Goal: Task Accomplishment & Management: Use online tool/utility

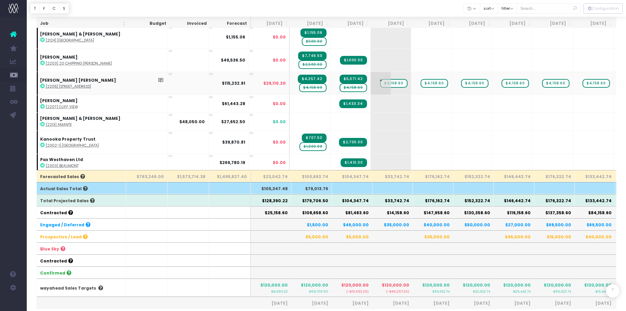
click at [380, 84] on span "$4,158.60" at bounding box center [393, 83] width 27 height 9
click at [420, 83] on span "$4,158.60" at bounding box center [433, 83] width 27 height 9
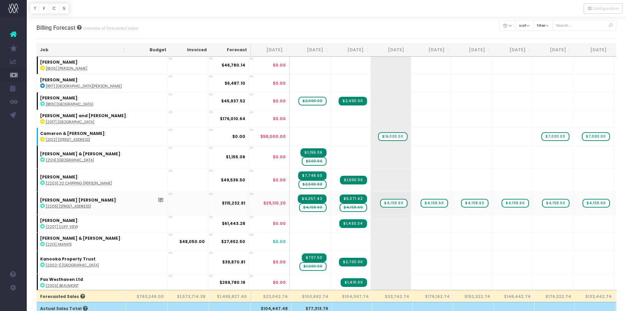
scroll to position [2, 0]
click at [534, 26] on button "sort" at bounding box center [524, 25] width 18 height 10
click at [550, 25] on button "filter" at bounding box center [542, 25] width 19 height 10
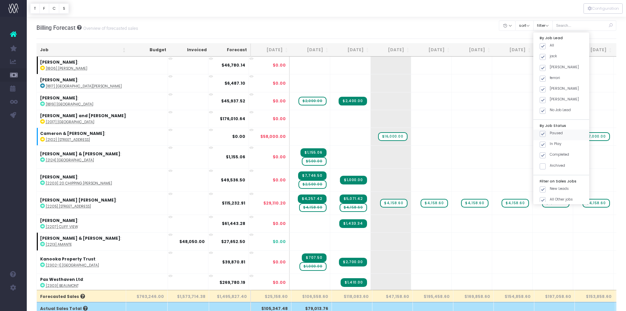
click at [546, 133] on span at bounding box center [543, 134] width 6 height 6
click at [550, 133] on input "Paused" at bounding box center [552, 132] width 4 height 4
checkbox input "false"
click at [551, 212] on button "Apply" at bounding box center [548, 208] width 20 height 11
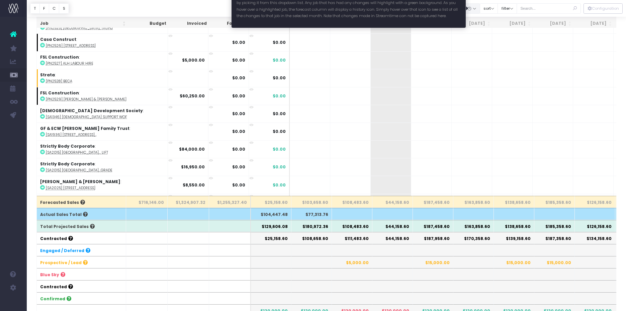
scroll to position [0, 0]
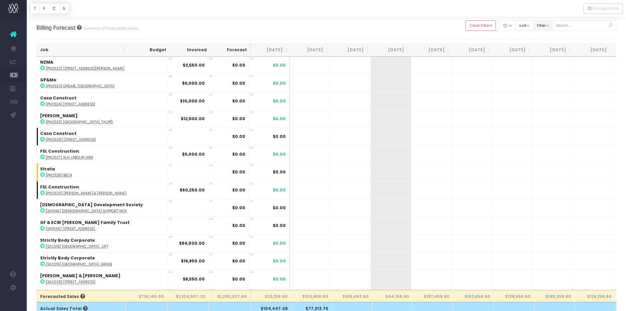
click at [552, 26] on button "filter" at bounding box center [542, 25] width 19 height 10
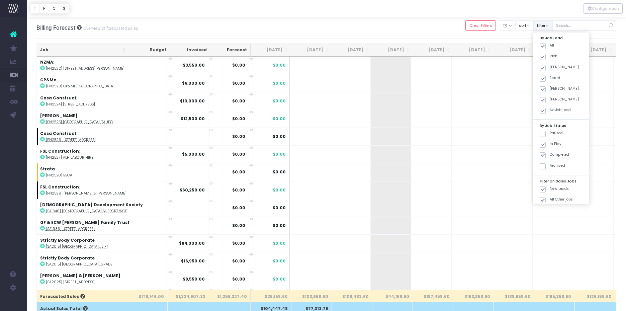
click at [553, 26] on button "filter" at bounding box center [542, 25] width 19 height 10
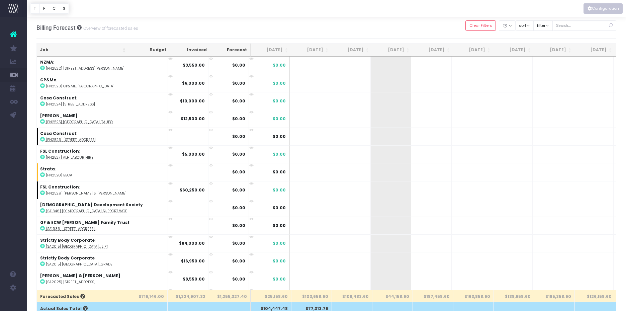
click at [587, 9] on icon "Vertical button group" at bounding box center [589, 9] width 4 height 0
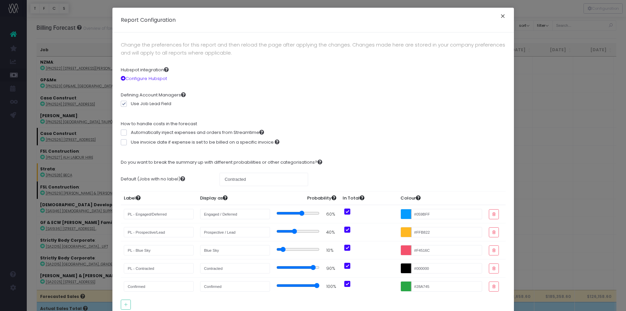
click at [500, 16] on button "×" at bounding box center [503, 17] width 14 height 11
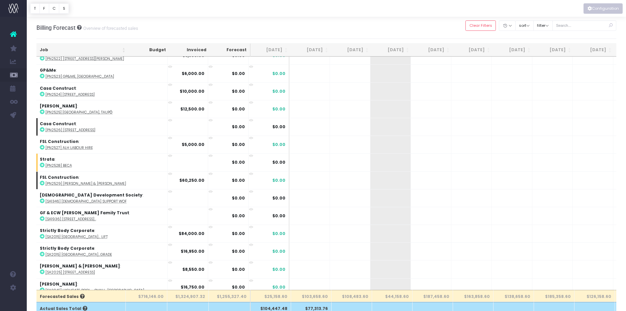
scroll to position [616, 0]
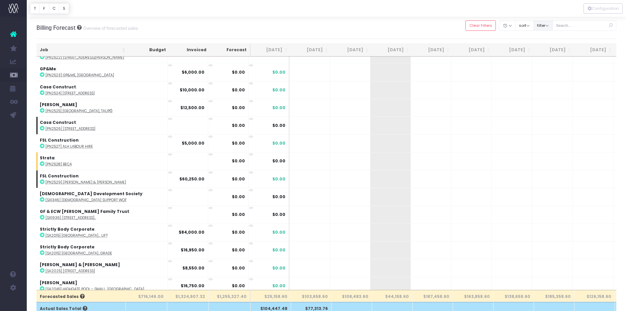
click at [553, 24] on button "filter" at bounding box center [542, 25] width 19 height 10
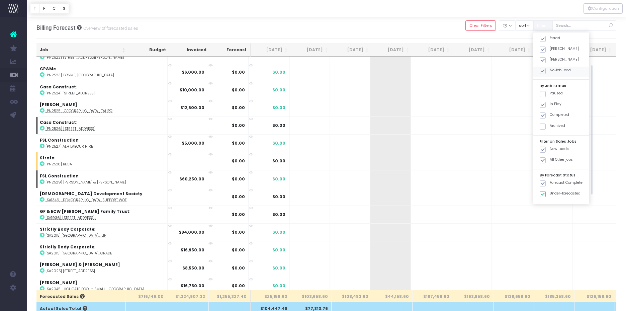
scroll to position [49, 0]
click at [553, 26] on button "filter" at bounding box center [542, 25] width 19 height 10
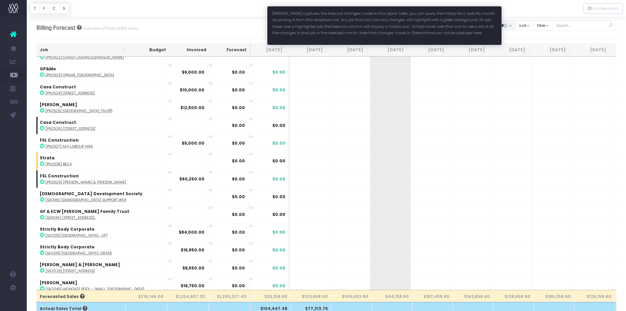
click at [515, 26] on button "button" at bounding box center [507, 25] width 17 height 10
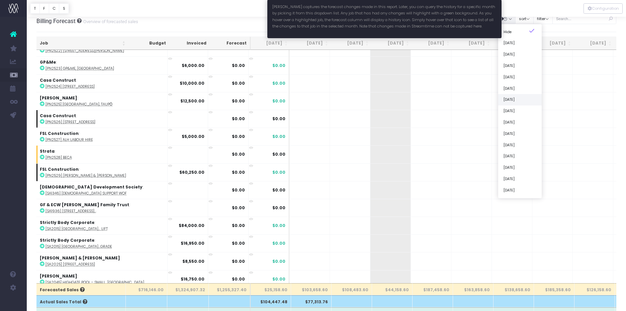
scroll to position [0, 0]
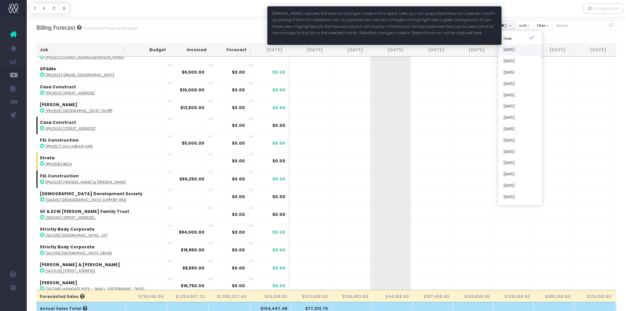
click at [518, 51] on link "[DATE]" at bounding box center [519, 49] width 43 height 11
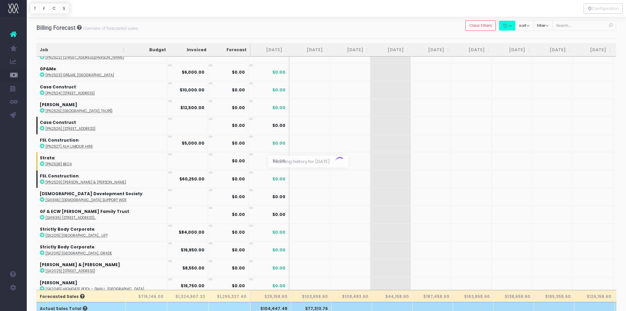
scroll to position [0, 0]
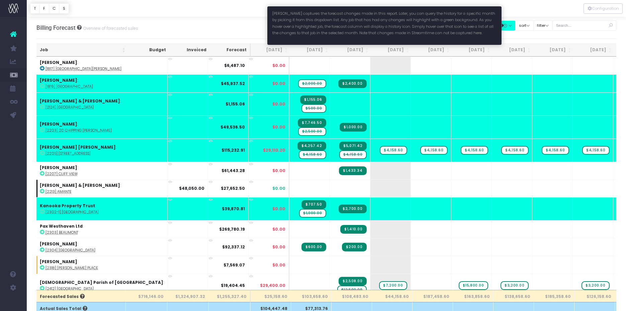
click at [515, 26] on button "button" at bounding box center [507, 25] width 17 height 10
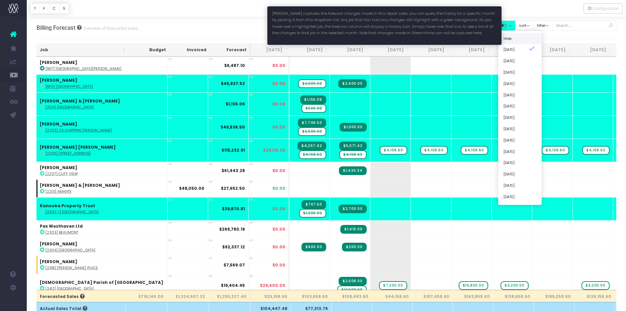
click at [514, 38] on link "Hide" at bounding box center [519, 38] width 43 height 11
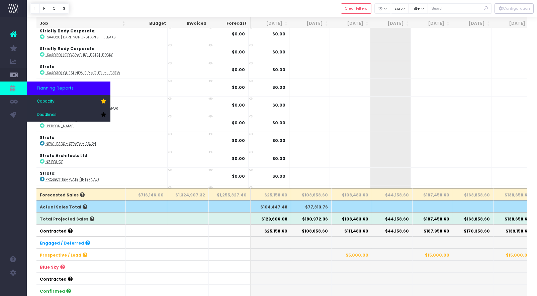
scroll to position [84, 0]
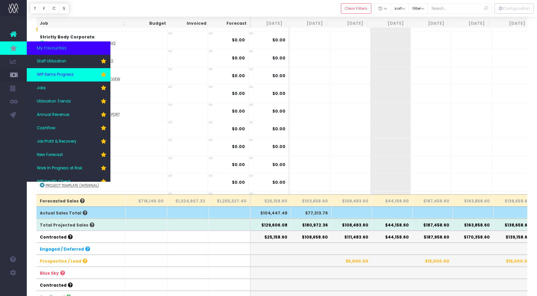
click at [104, 74] on icon at bounding box center [103, 74] width 5 height 5
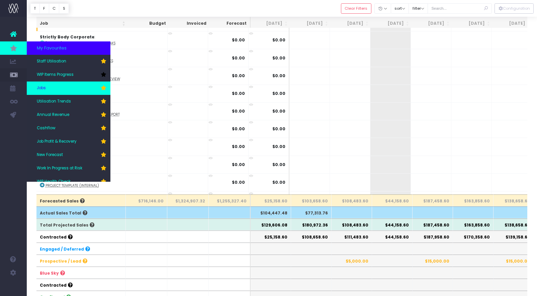
click at [104, 88] on icon at bounding box center [103, 88] width 5 height 5
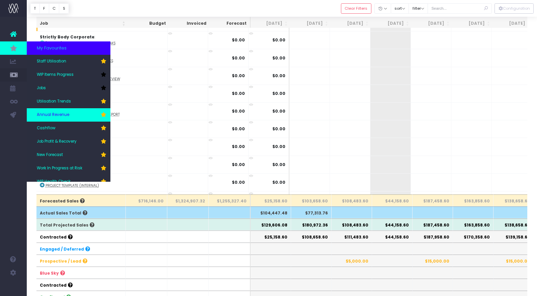
click at [50, 113] on span "Annual Revenue" at bounding box center [53, 115] width 32 height 6
